Goal: Task Accomplishment & Management: Use online tool/utility

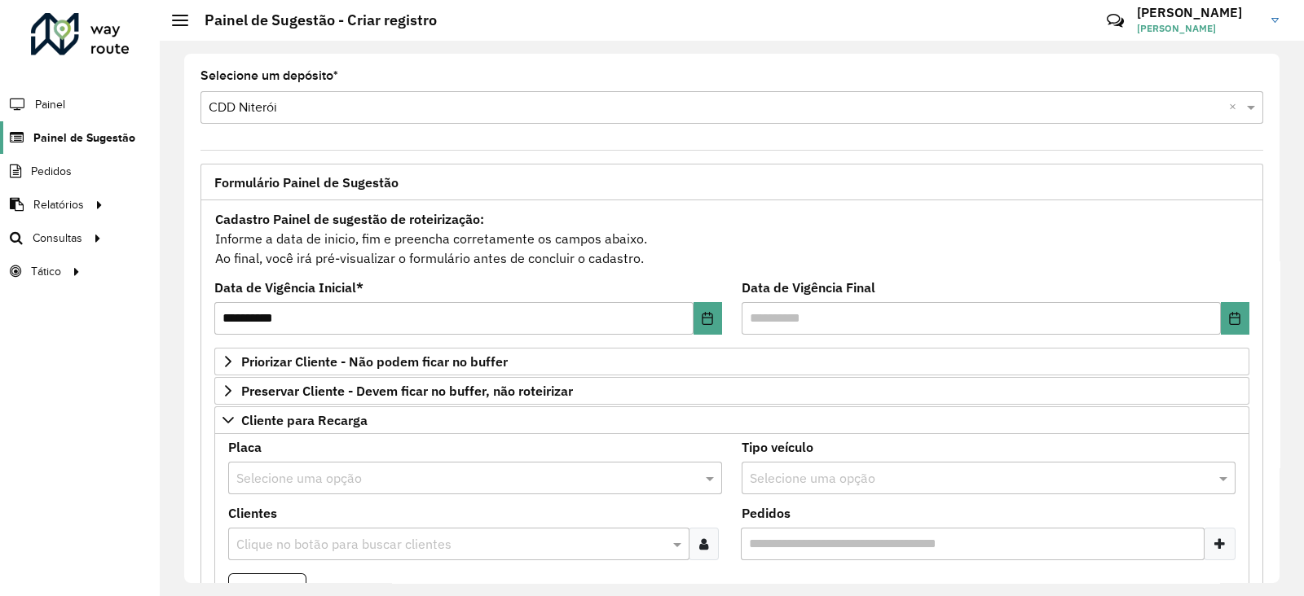
click at [69, 138] on span "Painel de Sugestão" at bounding box center [84, 138] width 102 height 17
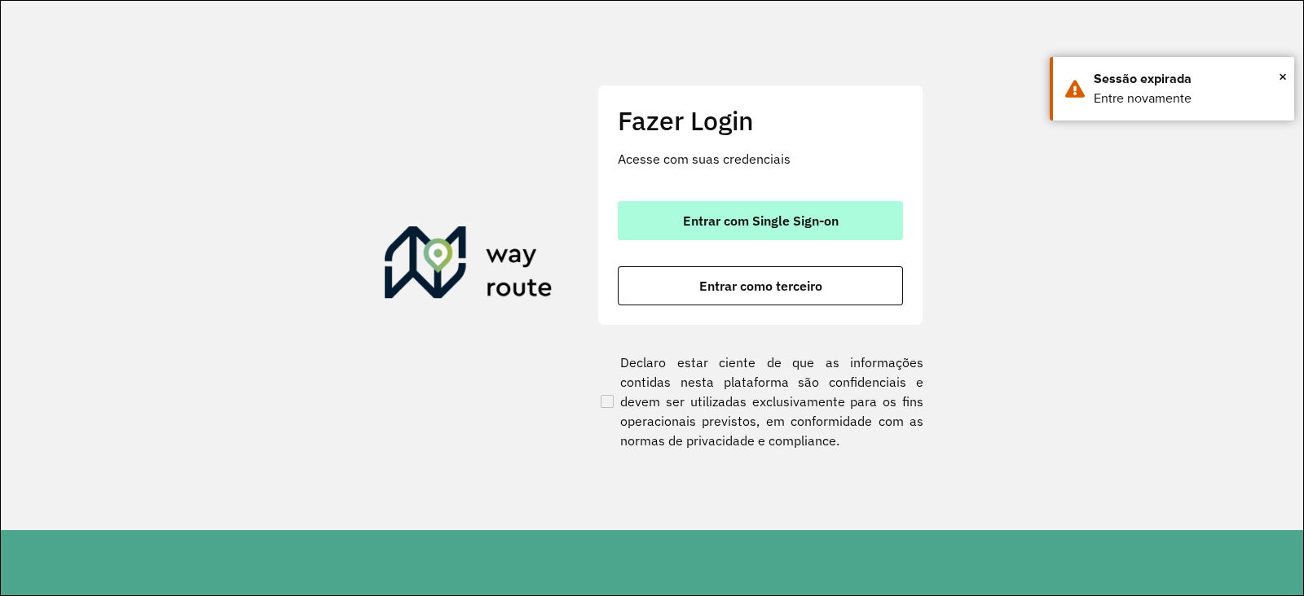
click at [659, 225] on button "Entrar com Single Sign-on" at bounding box center [760, 220] width 285 height 39
